Goal: Transaction & Acquisition: Download file/media

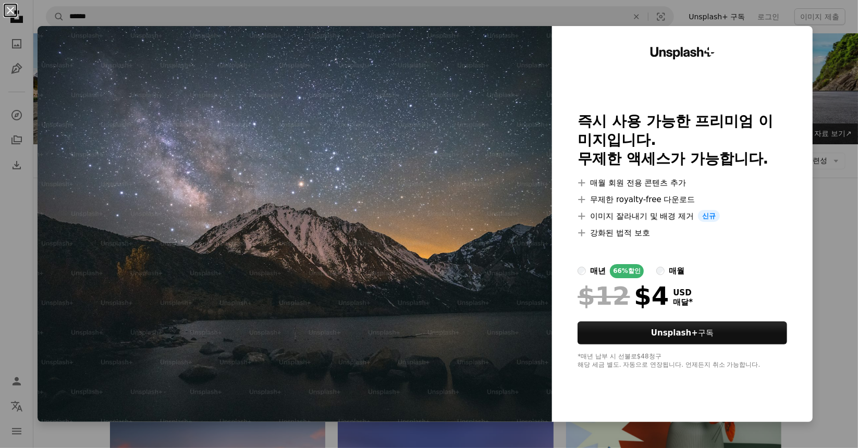
click at [13, 10] on button "An X shape" at bounding box center [10, 10] width 13 height 13
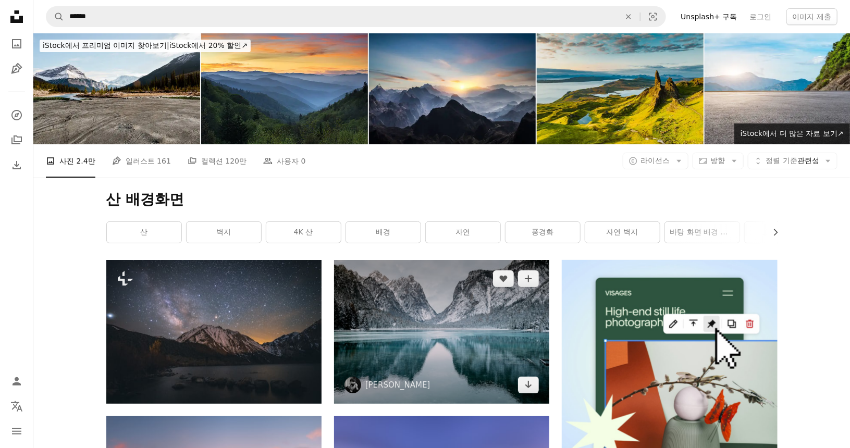
click at [411, 307] on img at bounding box center [441, 332] width 215 height 144
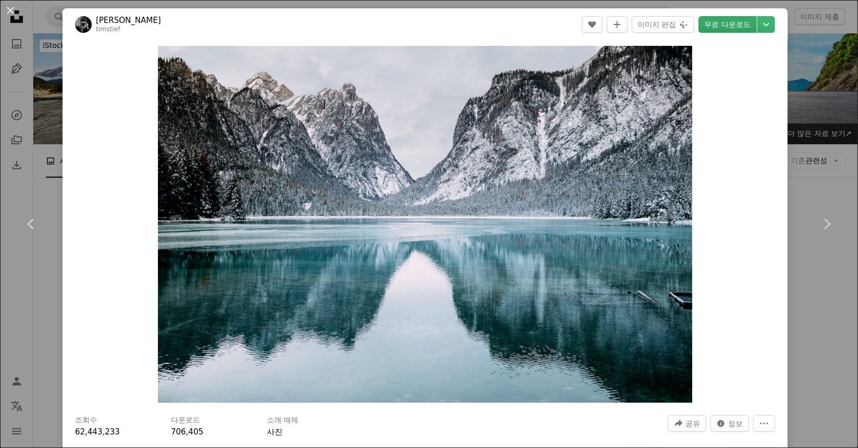
click at [732, 22] on link "무료 다운로드" at bounding box center [728, 24] width 58 height 17
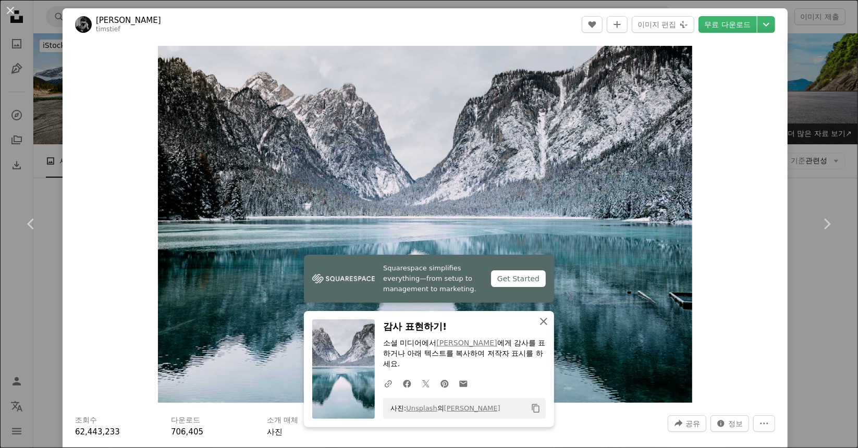
click at [541, 325] on icon "button" at bounding box center [543, 321] width 7 height 7
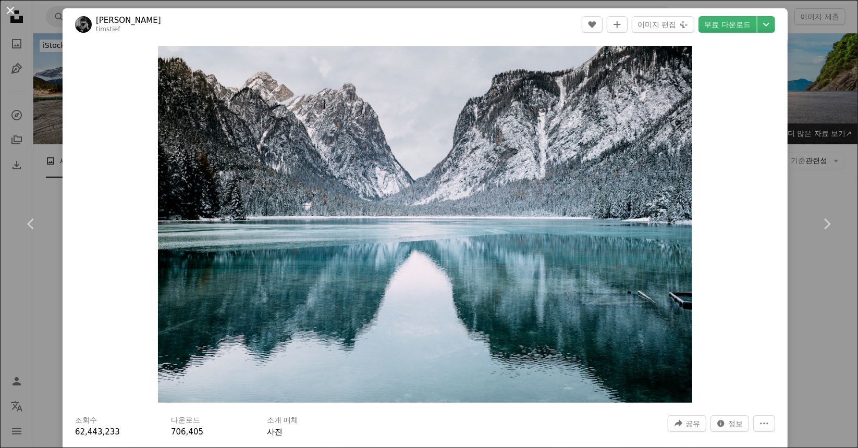
click at [11, 17] on button "An X shape" at bounding box center [10, 10] width 13 height 13
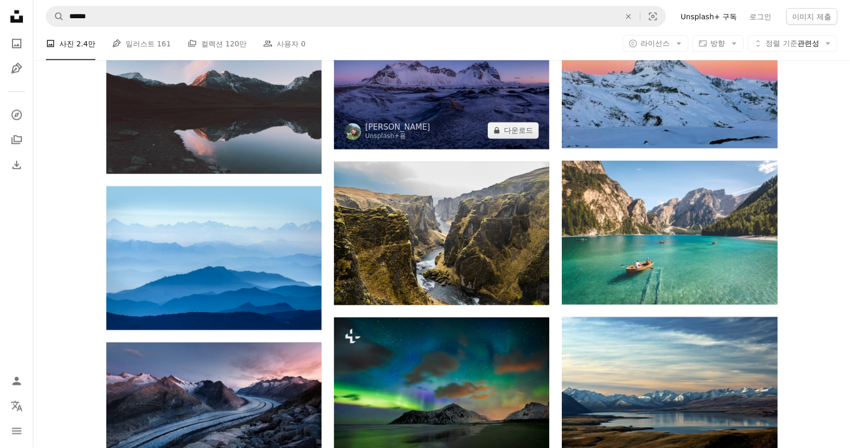
scroll to position [886, 0]
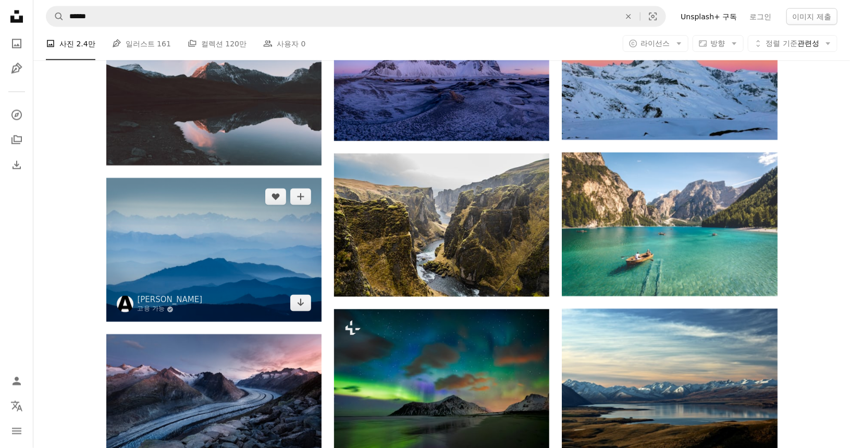
click at [199, 237] on img at bounding box center [213, 250] width 215 height 144
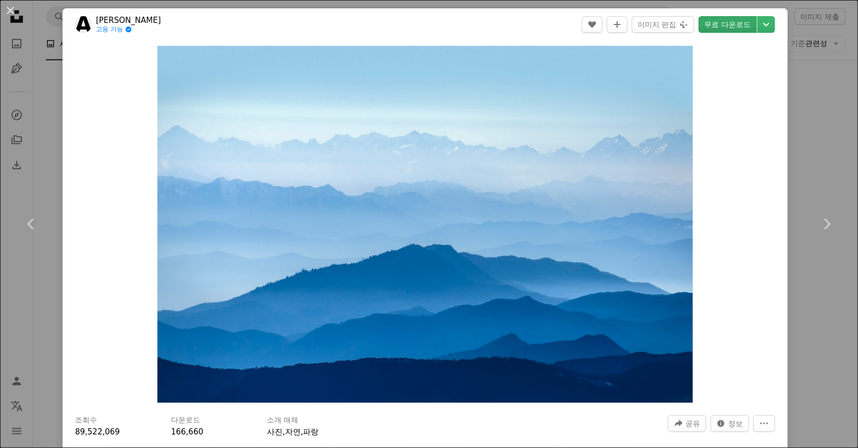
click at [729, 30] on link "무료 다운로드" at bounding box center [728, 24] width 58 height 17
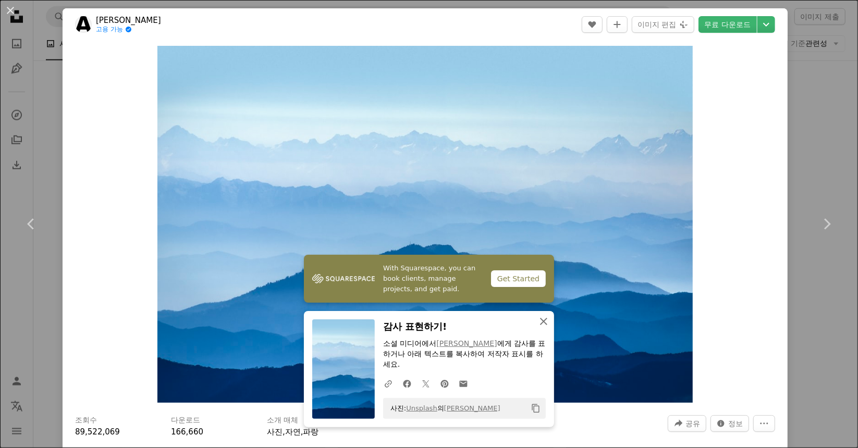
click at [538, 318] on icon "An X shape" at bounding box center [544, 321] width 13 height 13
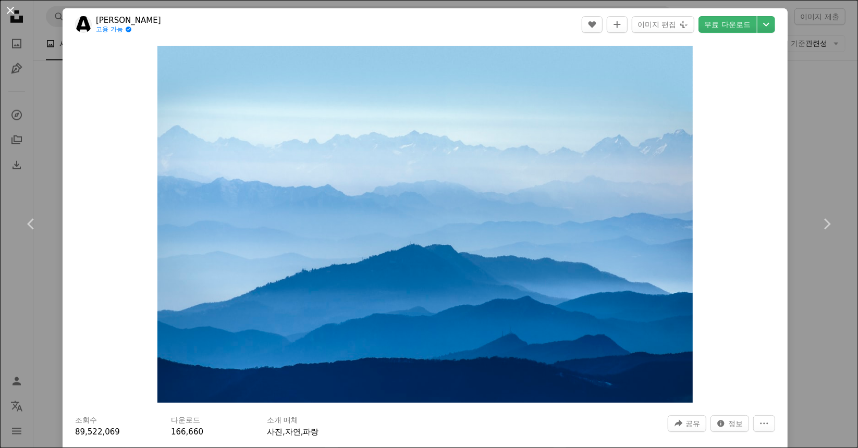
click at [11, 13] on button "An X shape" at bounding box center [10, 10] width 13 height 13
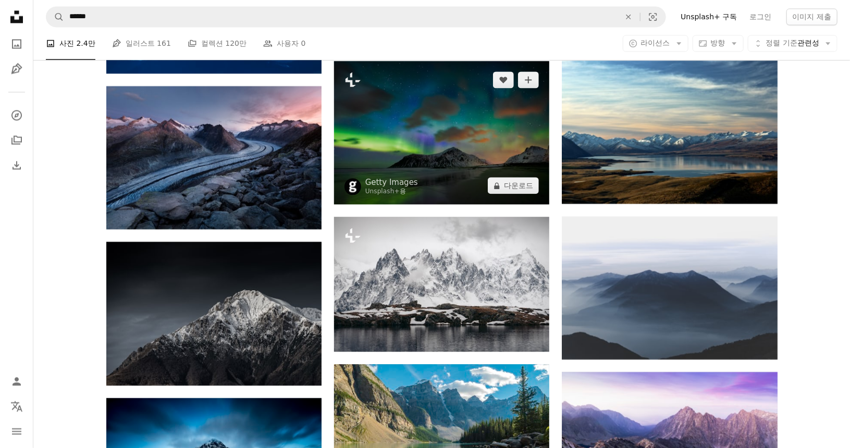
scroll to position [1199, 0]
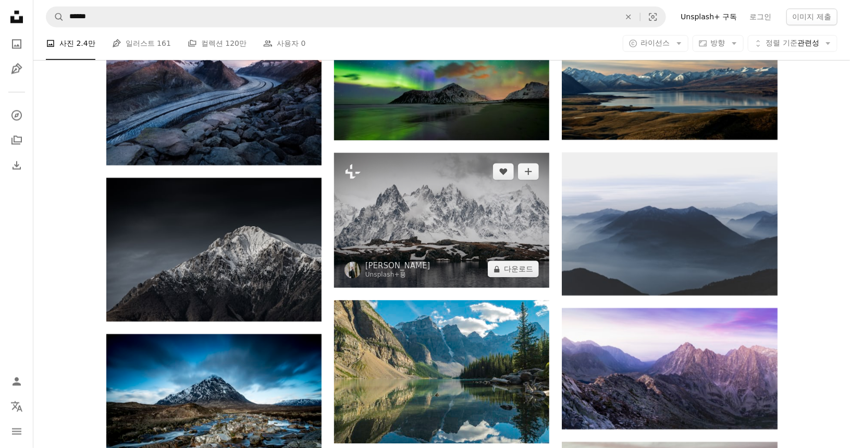
click at [434, 237] on img at bounding box center [441, 220] width 215 height 135
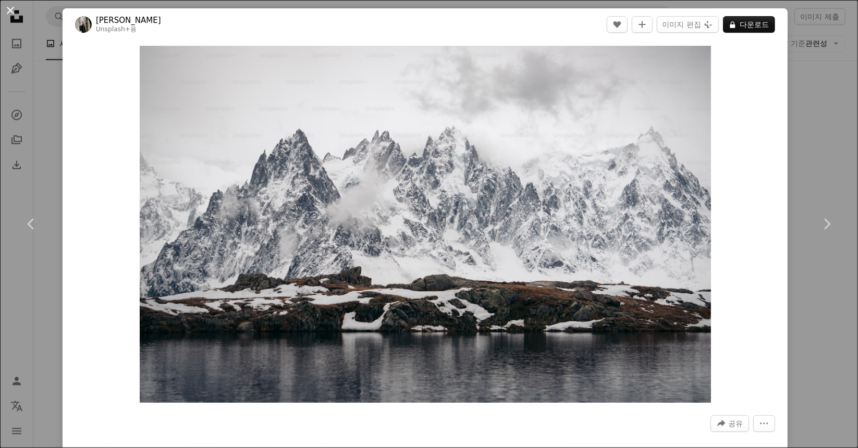
click at [13, 13] on button "An X shape" at bounding box center [10, 10] width 13 height 13
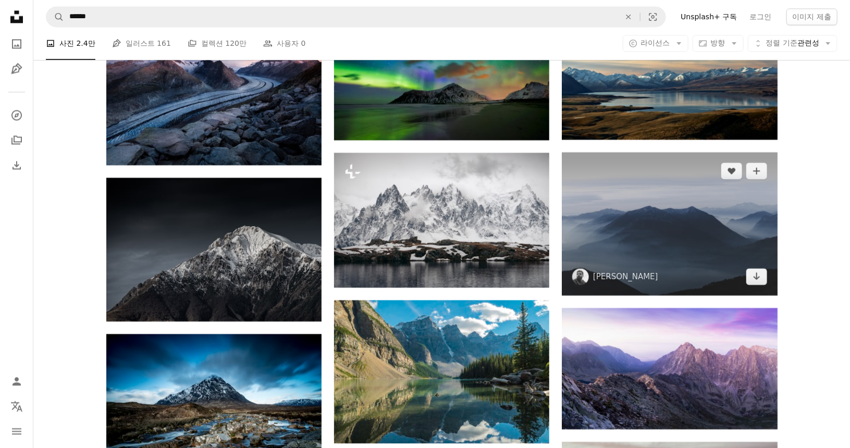
click at [624, 258] on img at bounding box center [669, 223] width 215 height 143
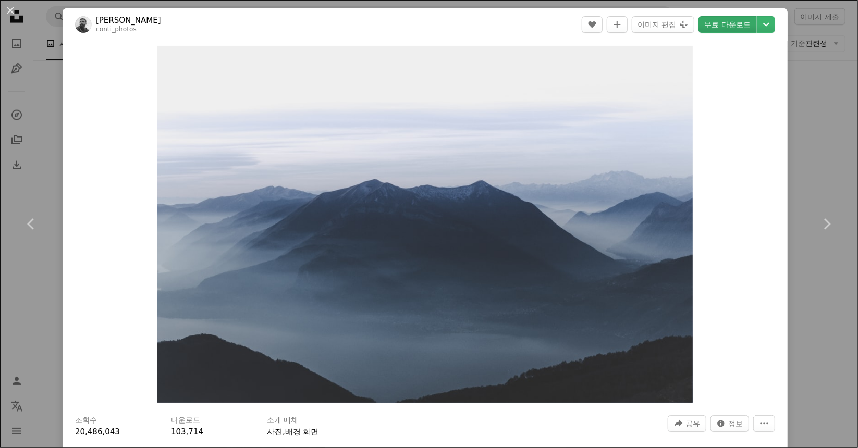
click at [738, 31] on link "무료 다운로드" at bounding box center [728, 24] width 58 height 17
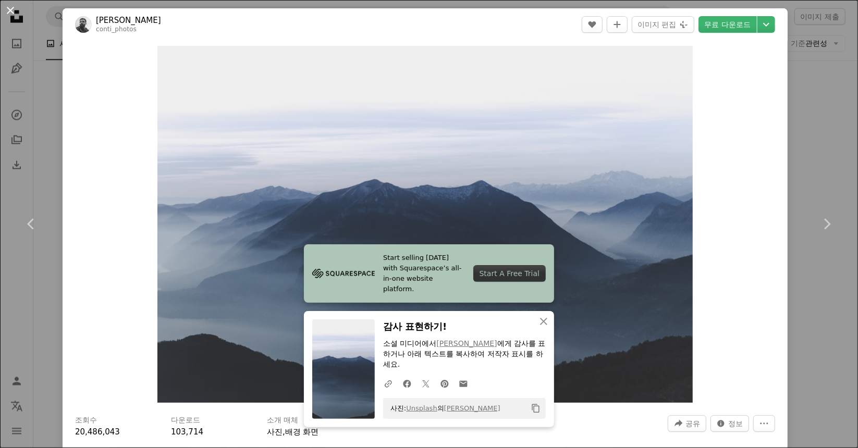
click at [11, 4] on button "An X shape" at bounding box center [10, 10] width 13 height 13
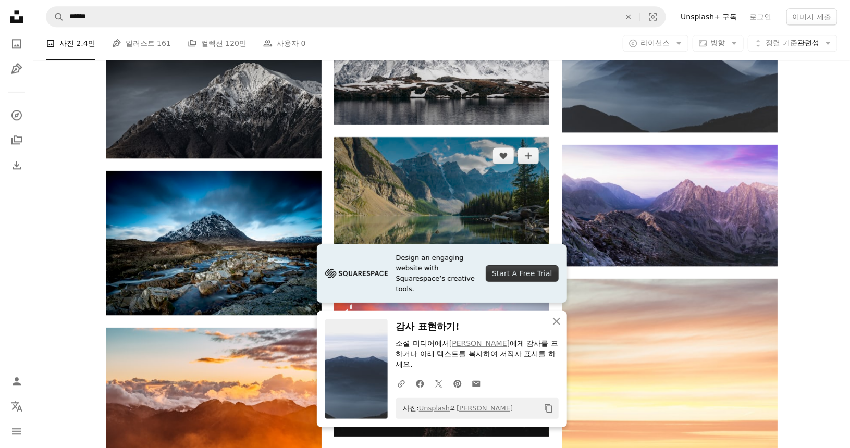
scroll to position [1408, 0]
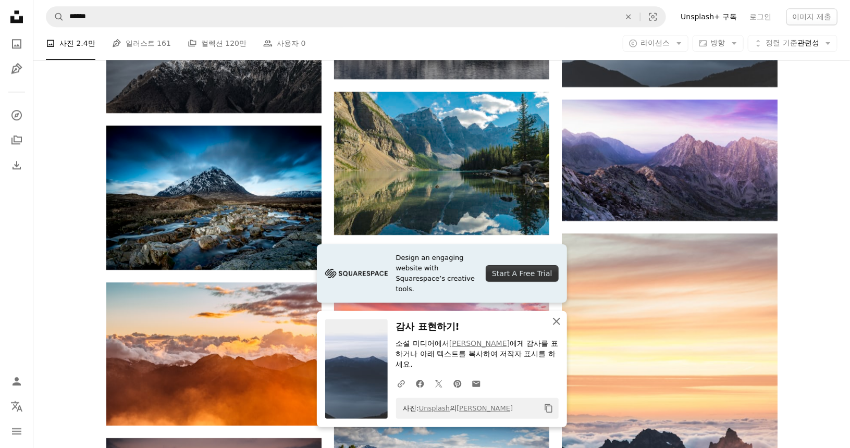
click at [555, 323] on icon "button" at bounding box center [556, 321] width 7 height 7
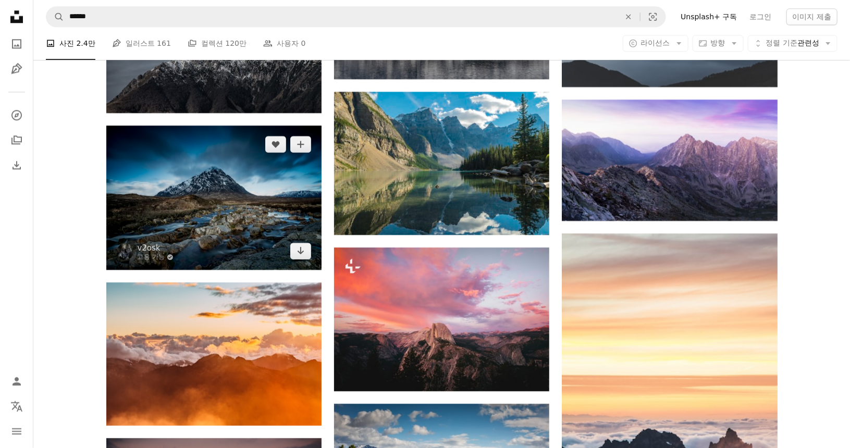
click at [221, 224] on img at bounding box center [213, 198] width 215 height 144
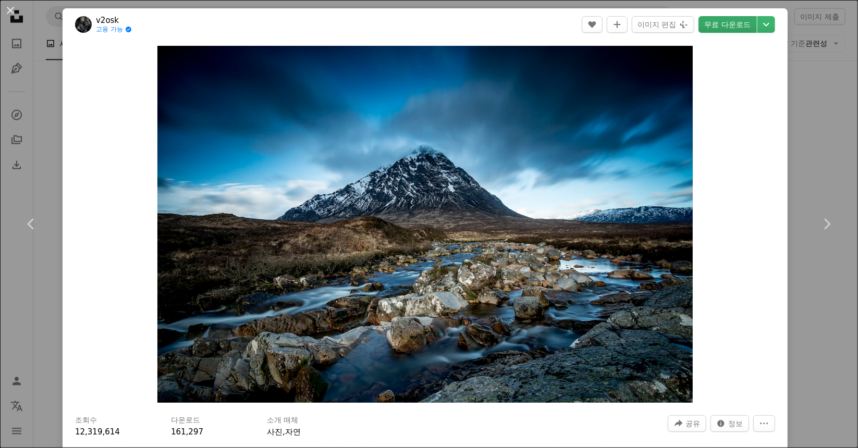
click at [740, 21] on link "무료 다운로드" at bounding box center [728, 24] width 58 height 17
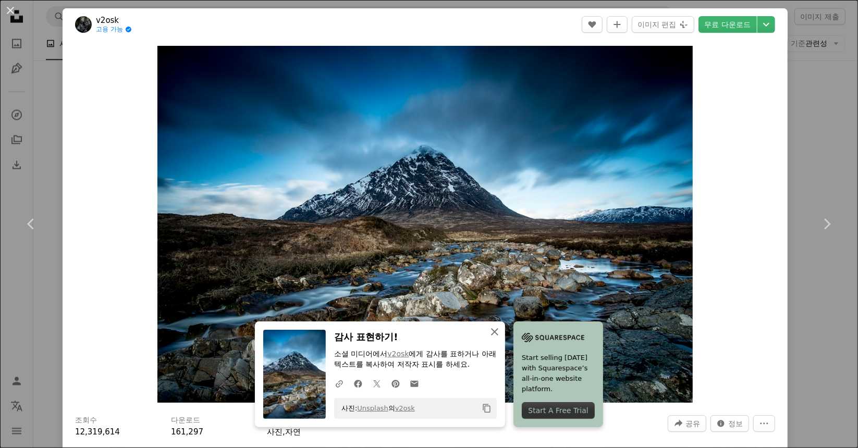
click at [491, 330] on icon "An X shape" at bounding box center [495, 332] width 13 height 13
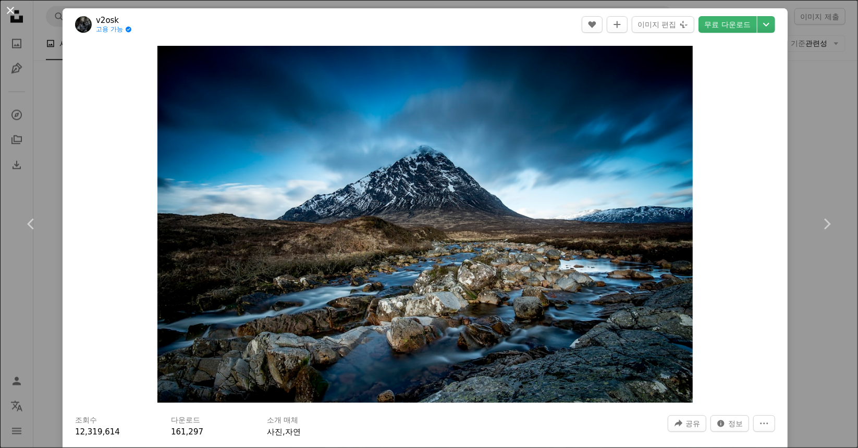
click at [11, 15] on button "An X shape" at bounding box center [10, 10] width 13 height 13
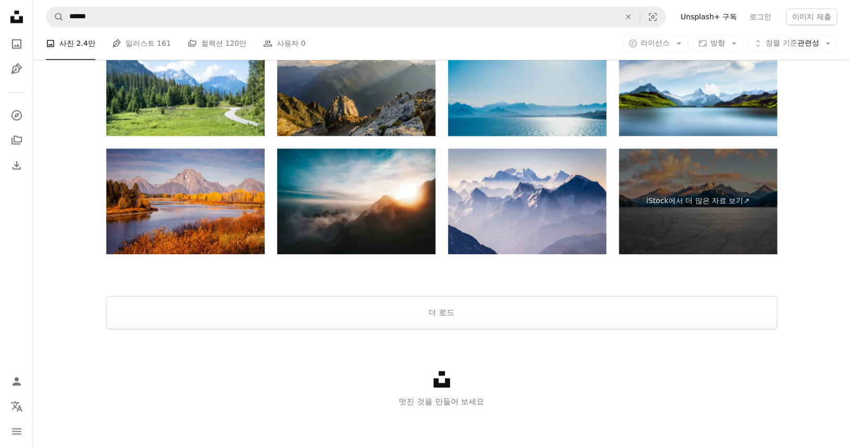
scroll to position [3114, 0]
